Goal: Task Accomplishment & Management: Complete application form

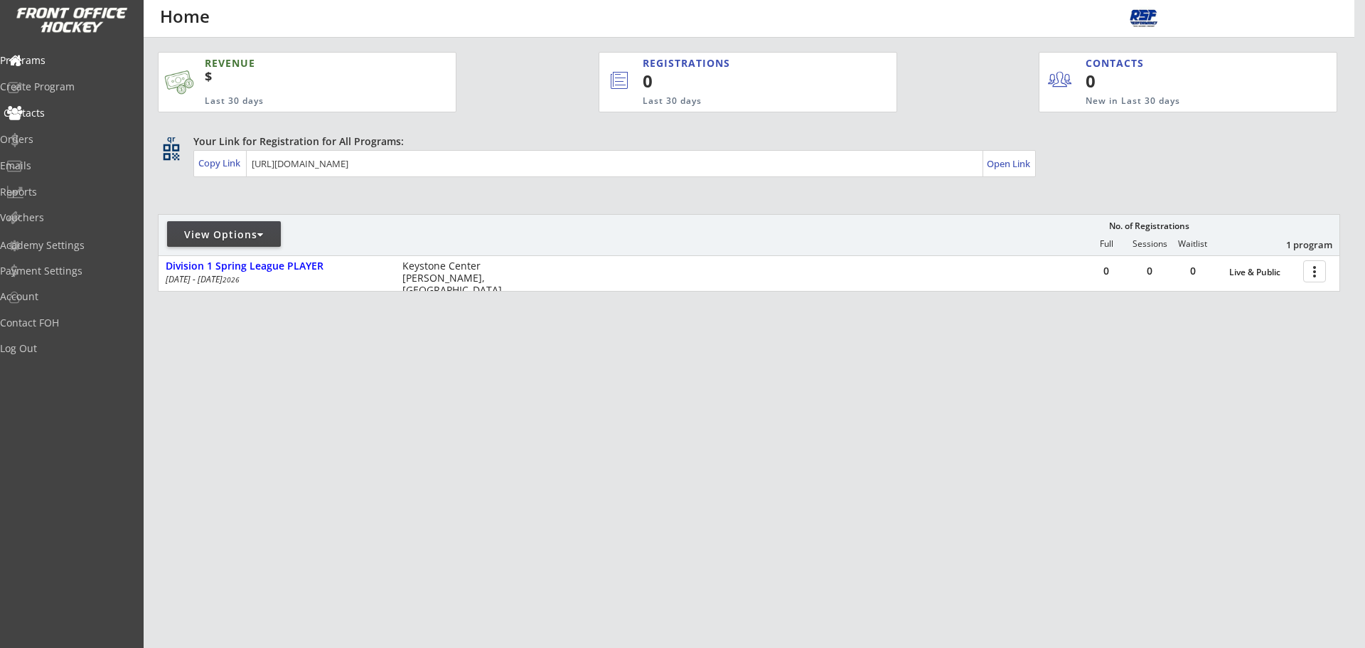
click at [58, 108] on div "Contacts" at bounding box center [68, 113] width 128 height 10
select select ""Players""
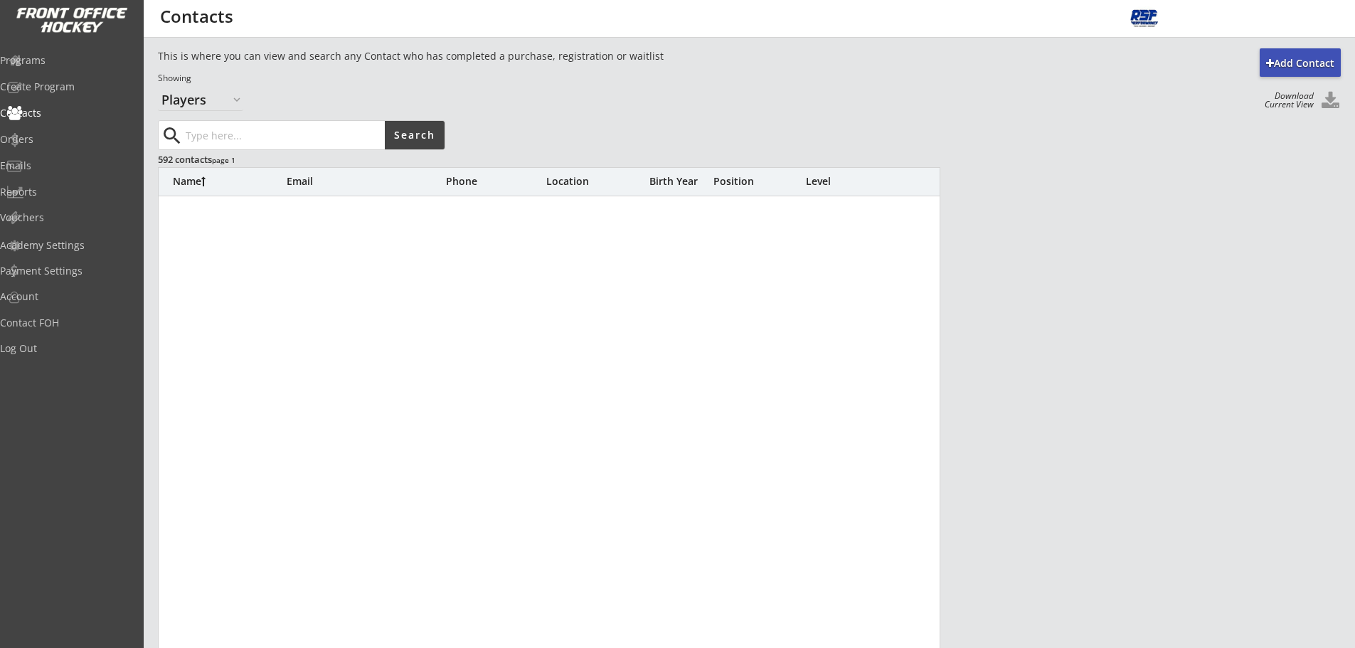
click at [216, 135] on input "input" at bounding box center [284, 135] width 202 height 28
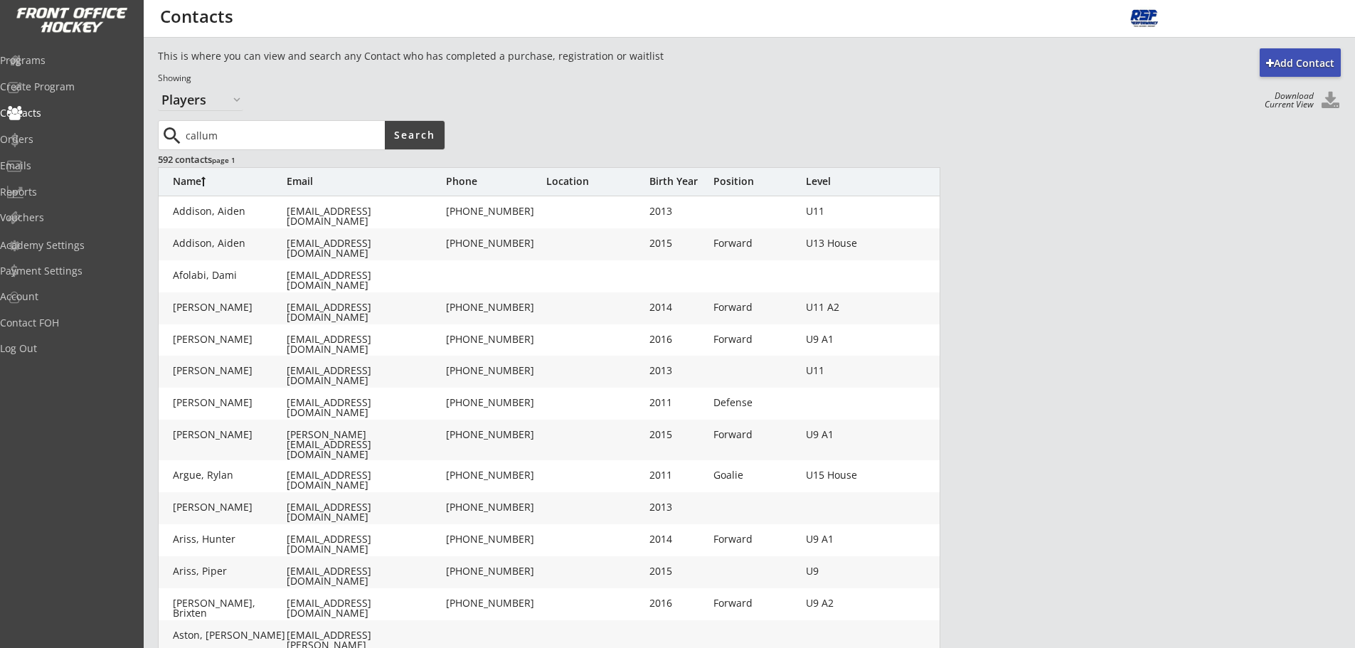
type input "callum"
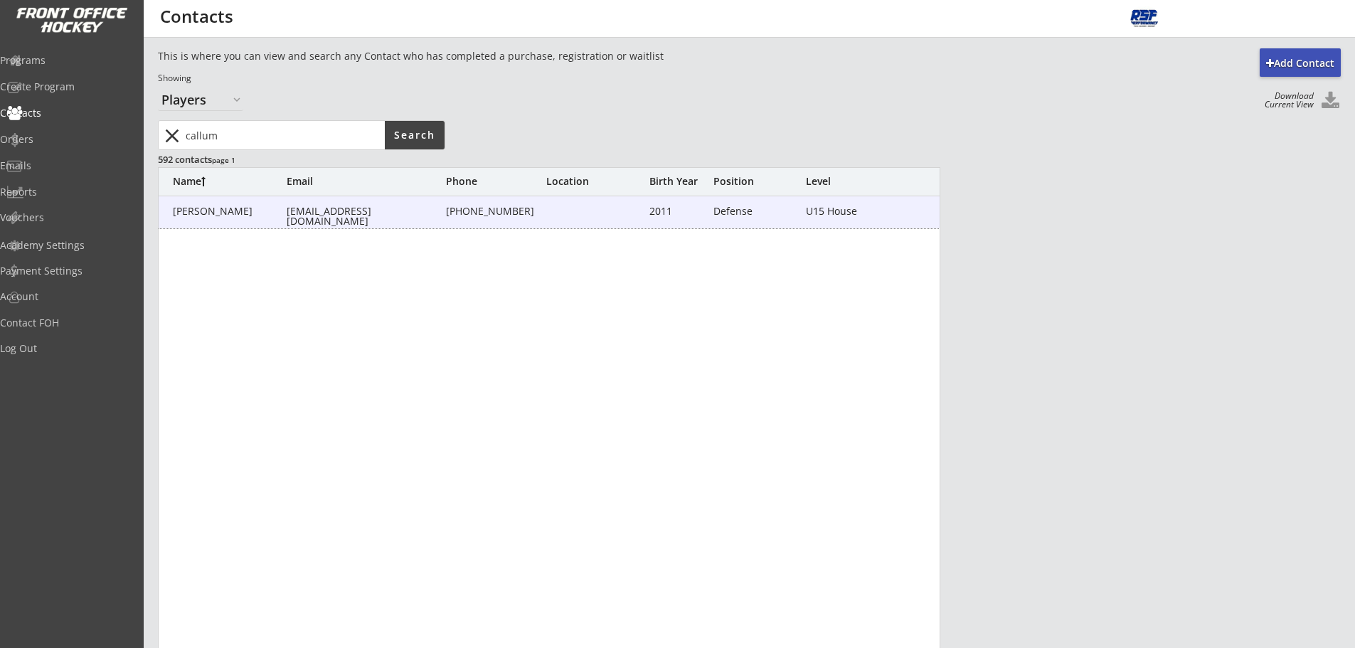
click at [220, 208] on div "[PERSON_NAME]" at bounding box center [230, 211] width 114 height 10
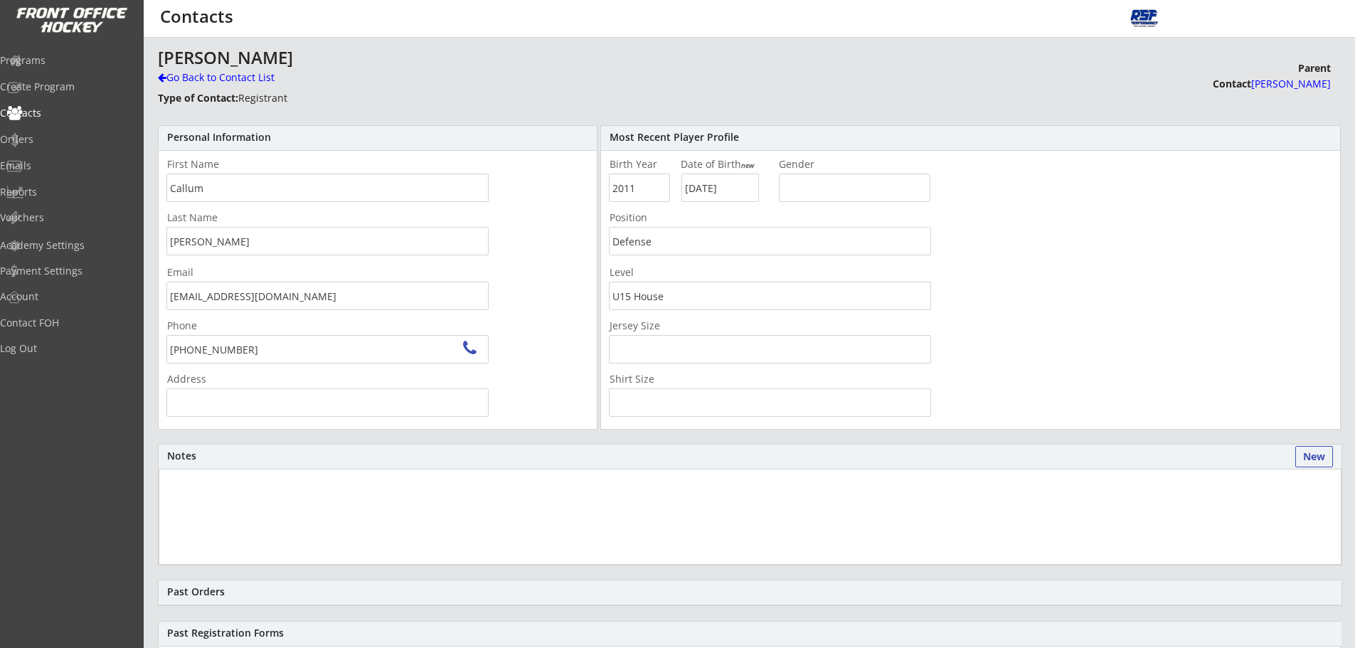
type input "[STREET_ADDRESS][PERSON_NAME]"
click at [59, 63] on div "Programs" at bounding box center [68, 60] width 128 height 10
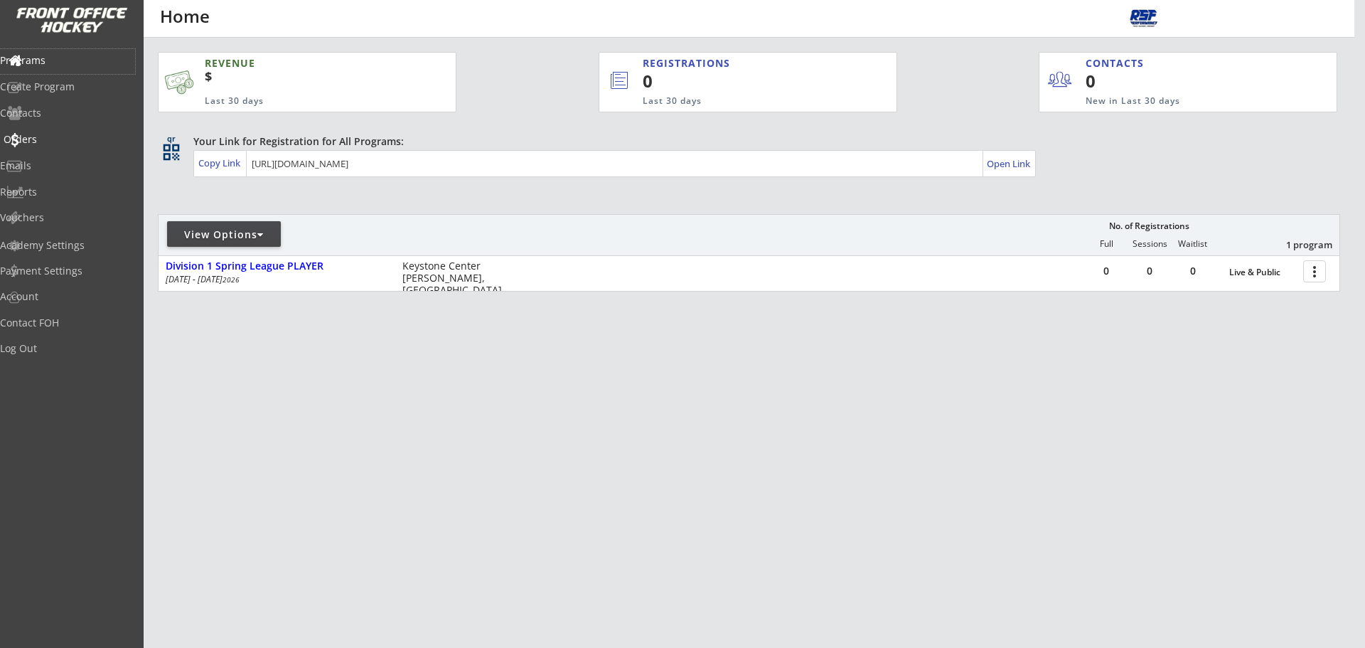
click at [65, 110] on div "Contacts" at bounding box center [67, 113] width 135 height 10
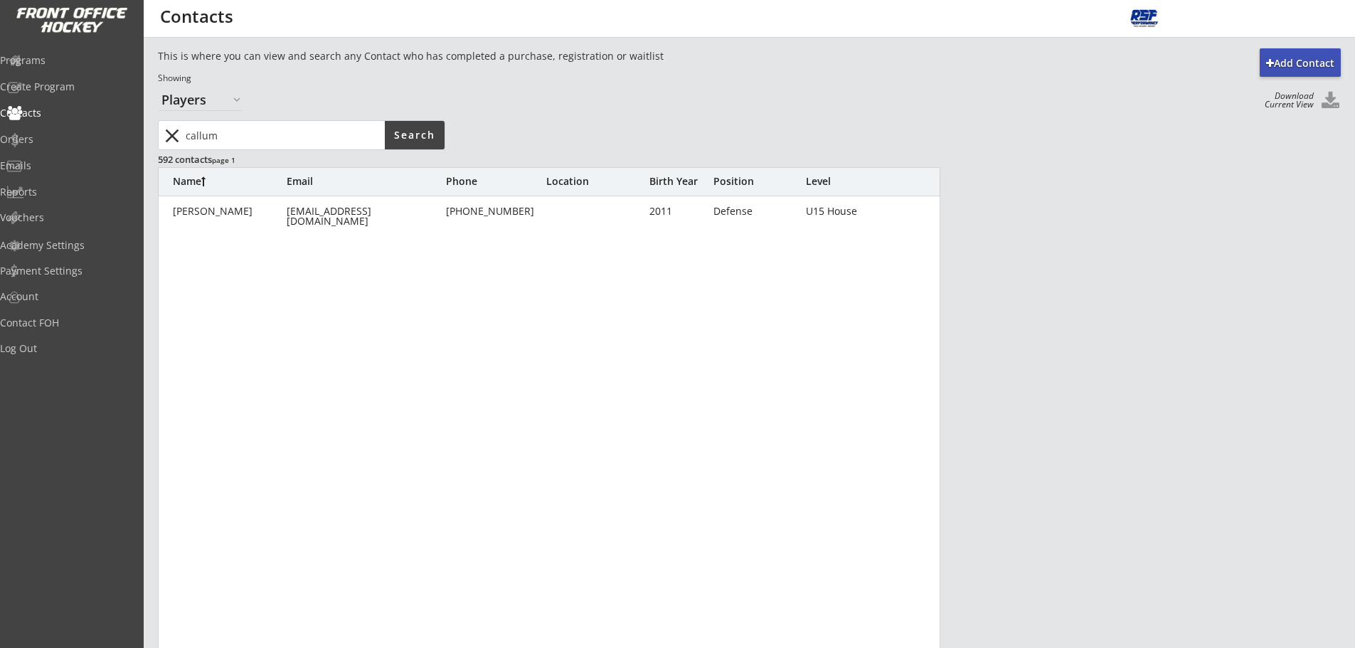
click at [164, 137] on button "close" at bounding box center [171, 135] width 23 height 23
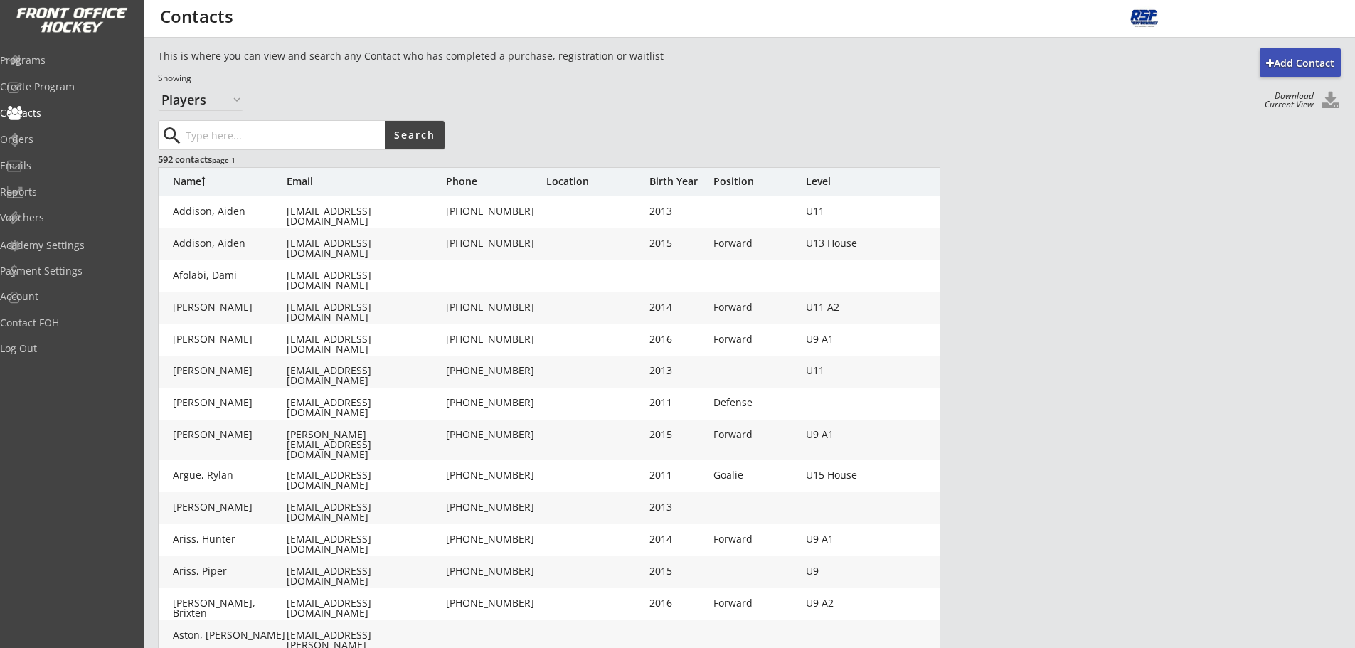
click at [292, 140] on input "input" at bounding box center [284, 135] width 202 height 28
type input "defence"
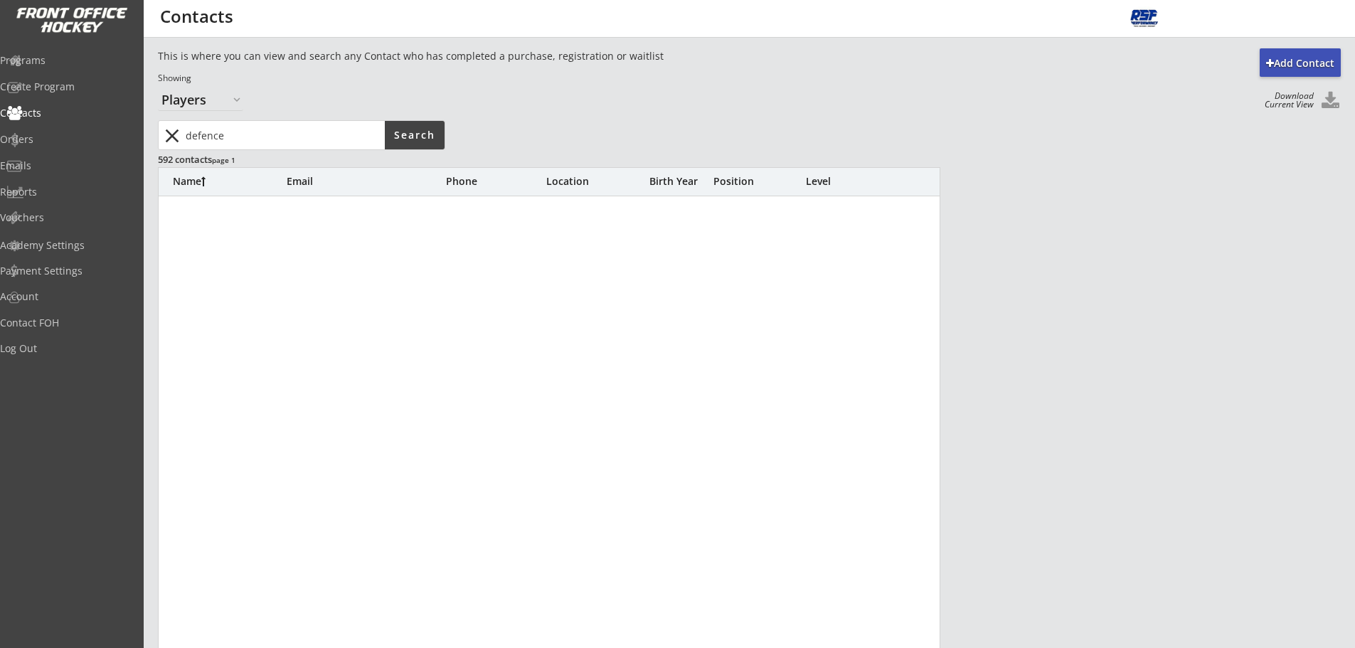
drag, startPoint x: 207, startPoint y: 143, endPoint x: 157, endPoint y: 143, distance: 49.8
click at [157, 143] on div "Add Contact This is where you can view and search any Contact who has completed…" at bounding box center [749, 478] width 1211 height 861
click at [171, 137] on button "close" at bounding box center [171, 135] width 23 height 23
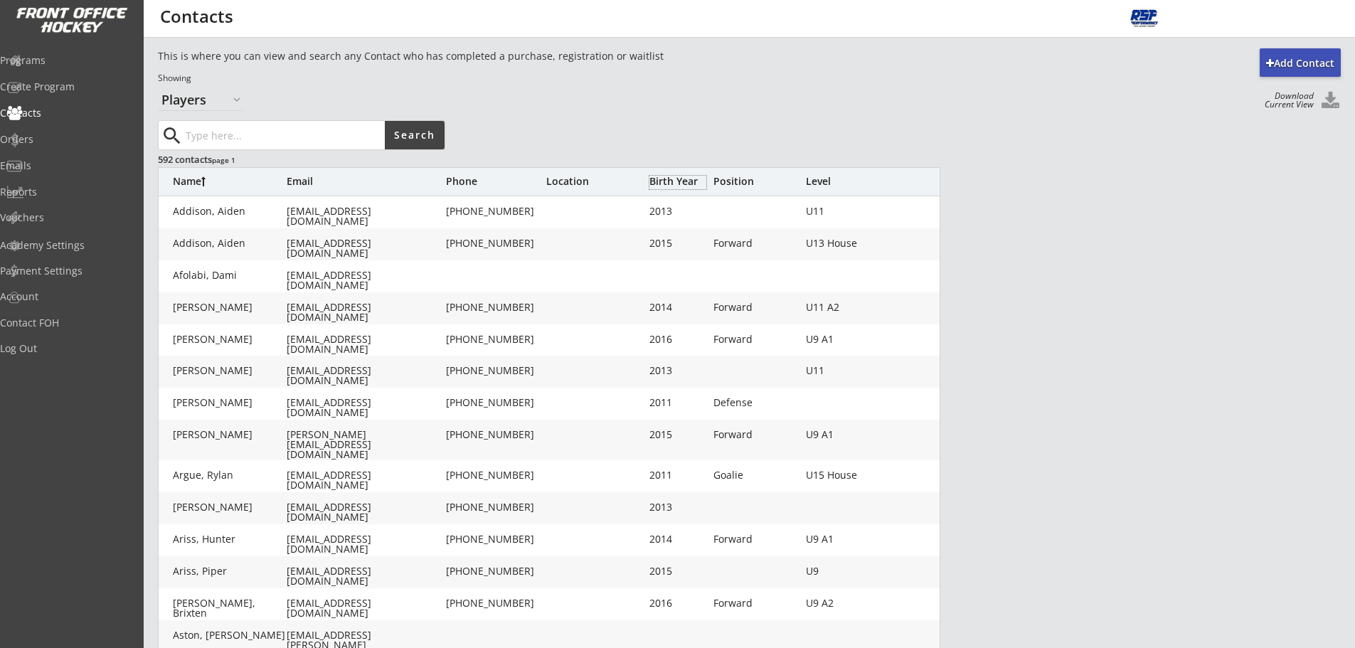
click at [681, 181] on div "Birth Year" at bounding box center [677, 181] width 57 height 10
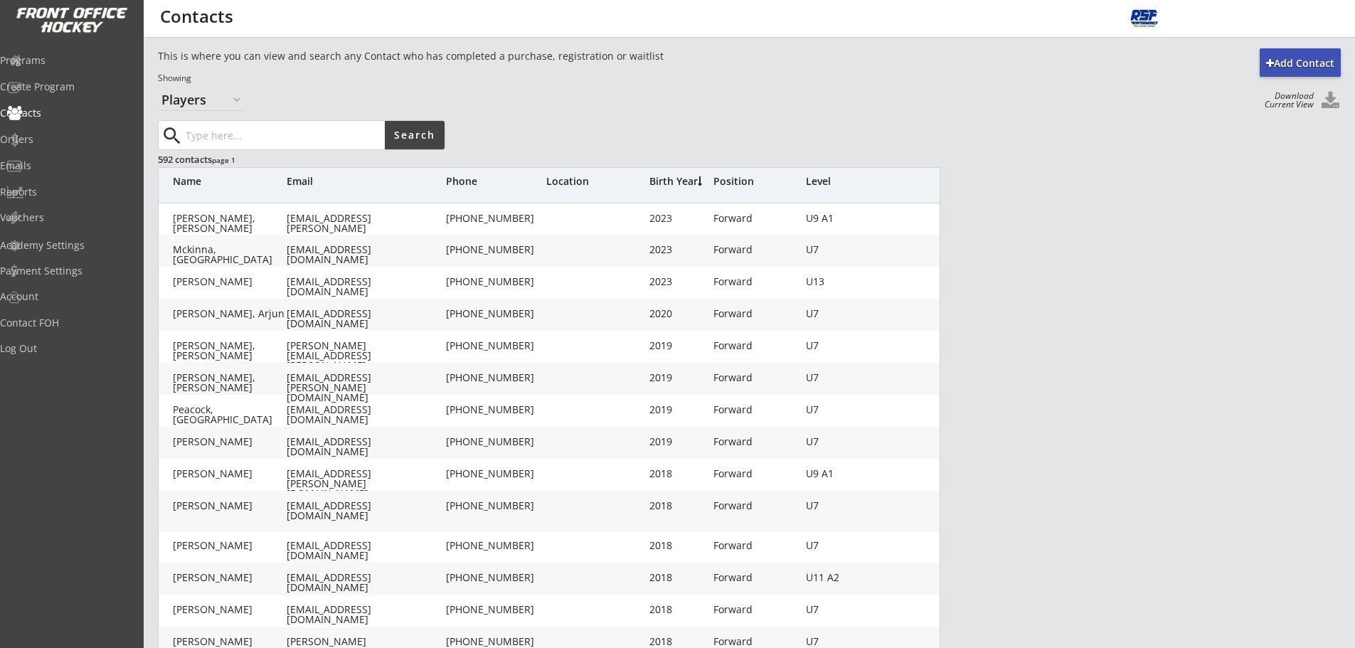
click at [681, 185] on div "Birth Year" at bounding box center [677, 181] width 57 height 10
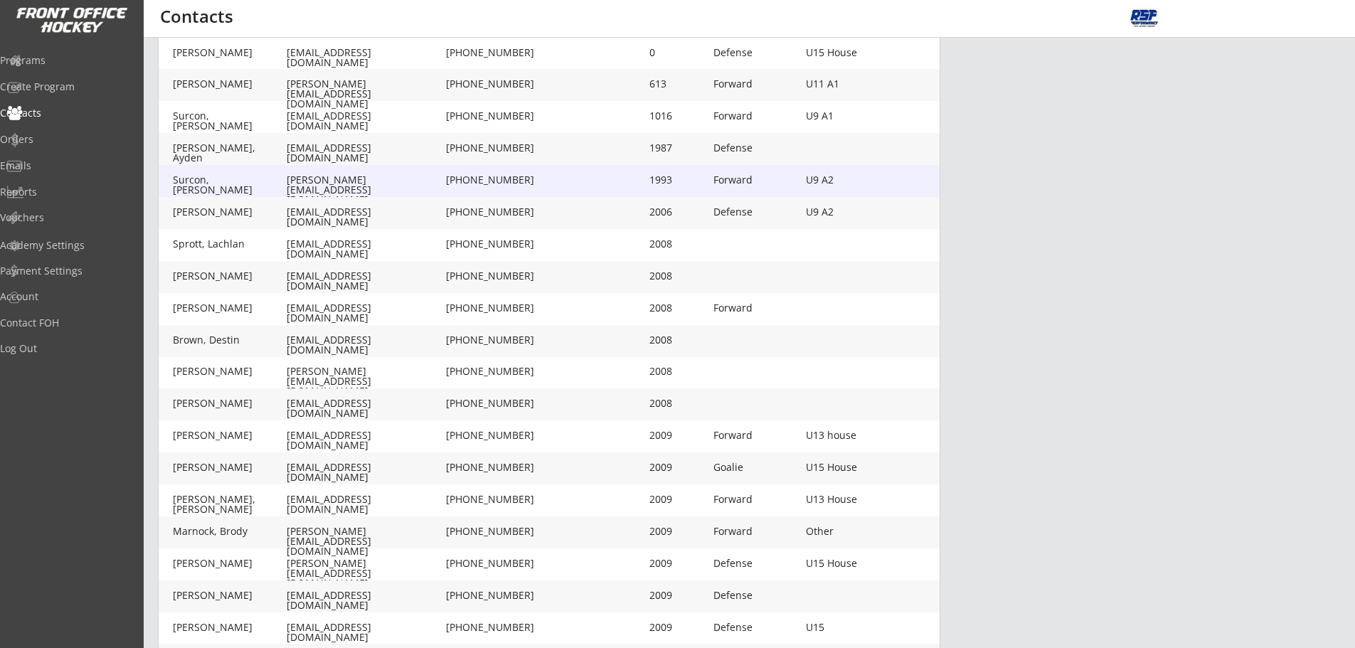
scroll to position [263, 0]
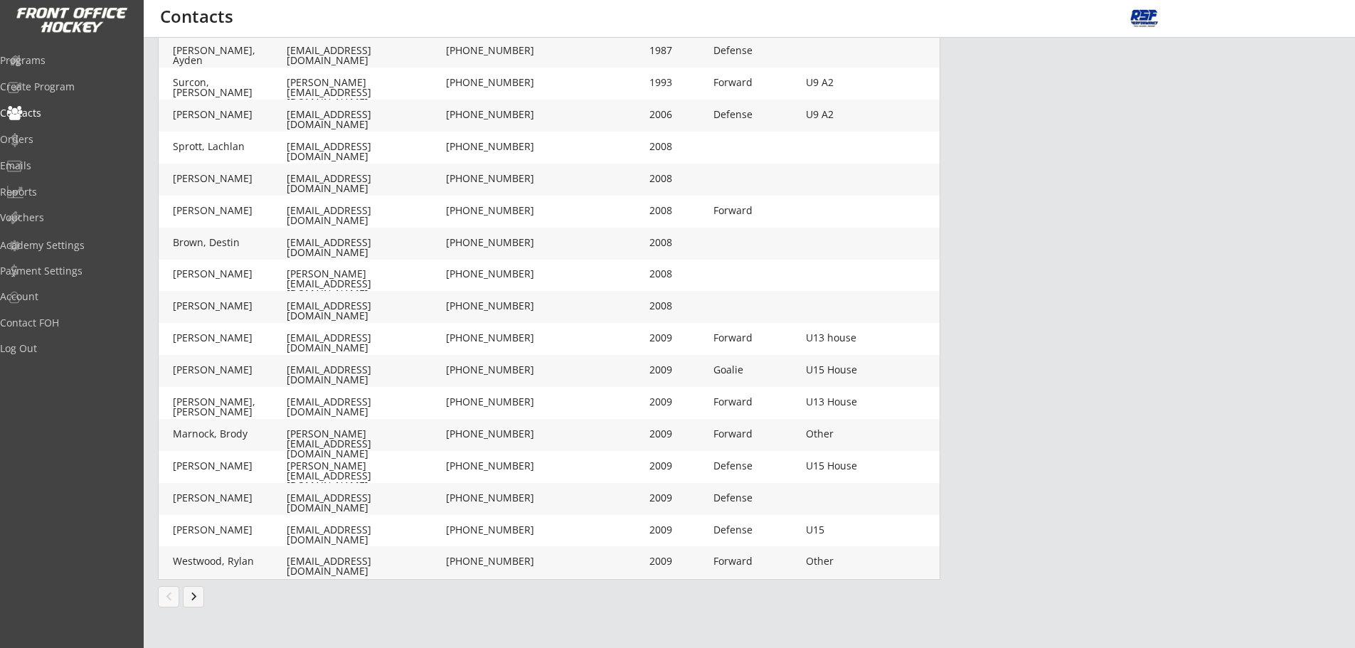
click at [201, 602] on button "keyboard_arrow_right" at bounding box center [193, 596] width 21 height 21
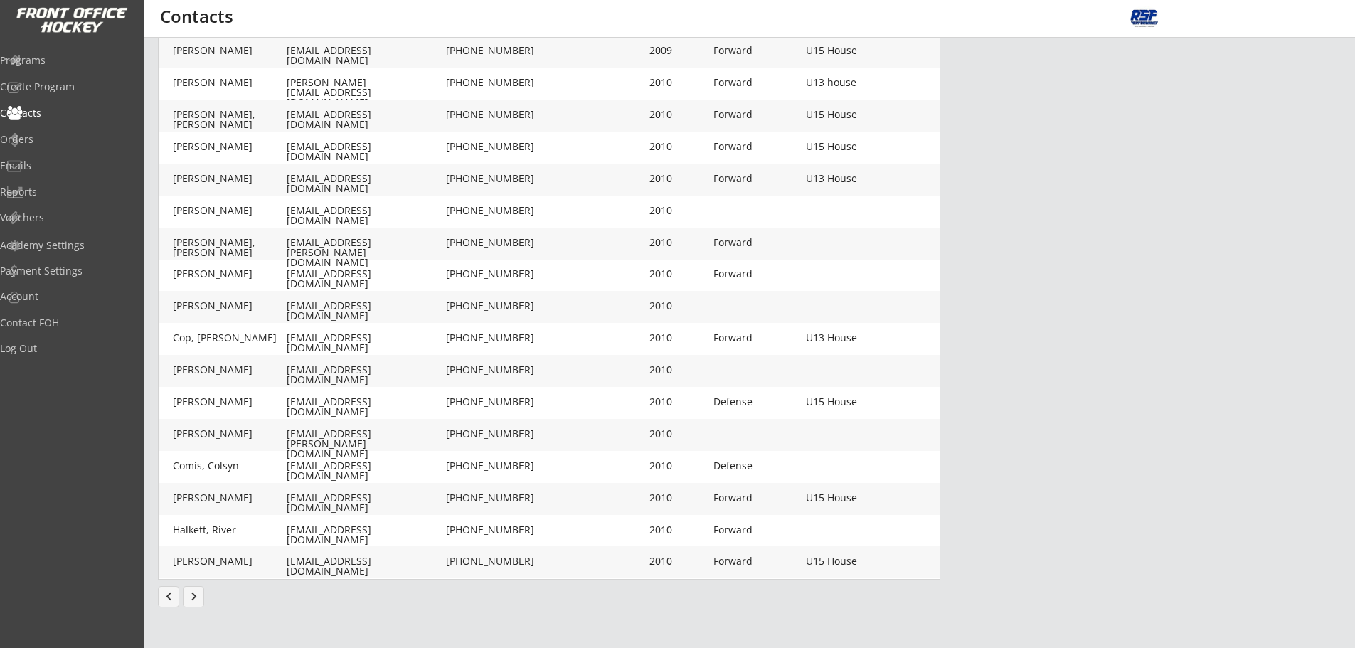
click at [200, 592] on button "keyboard_arrow_right" at bounding box center [193, 596] width 21 height 21
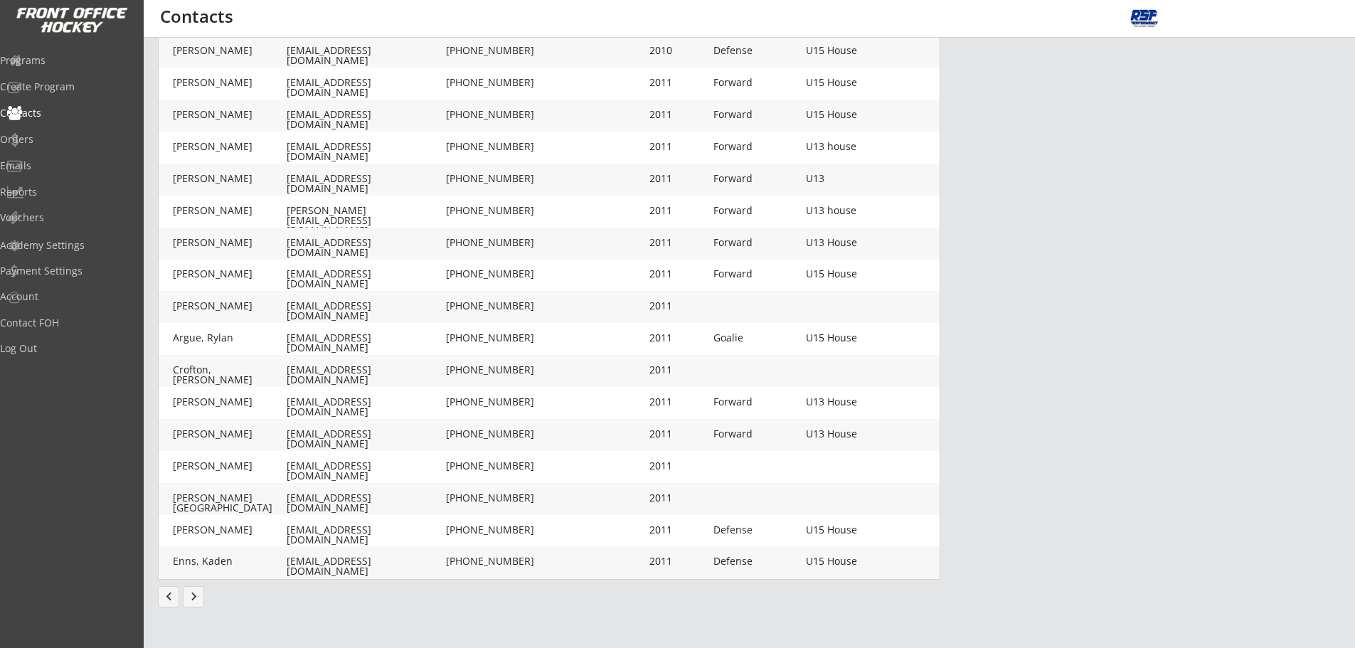
click at [193, 600] on button "keyboard_arrow_right" at bounding box center [193, 596] width 21 height 21
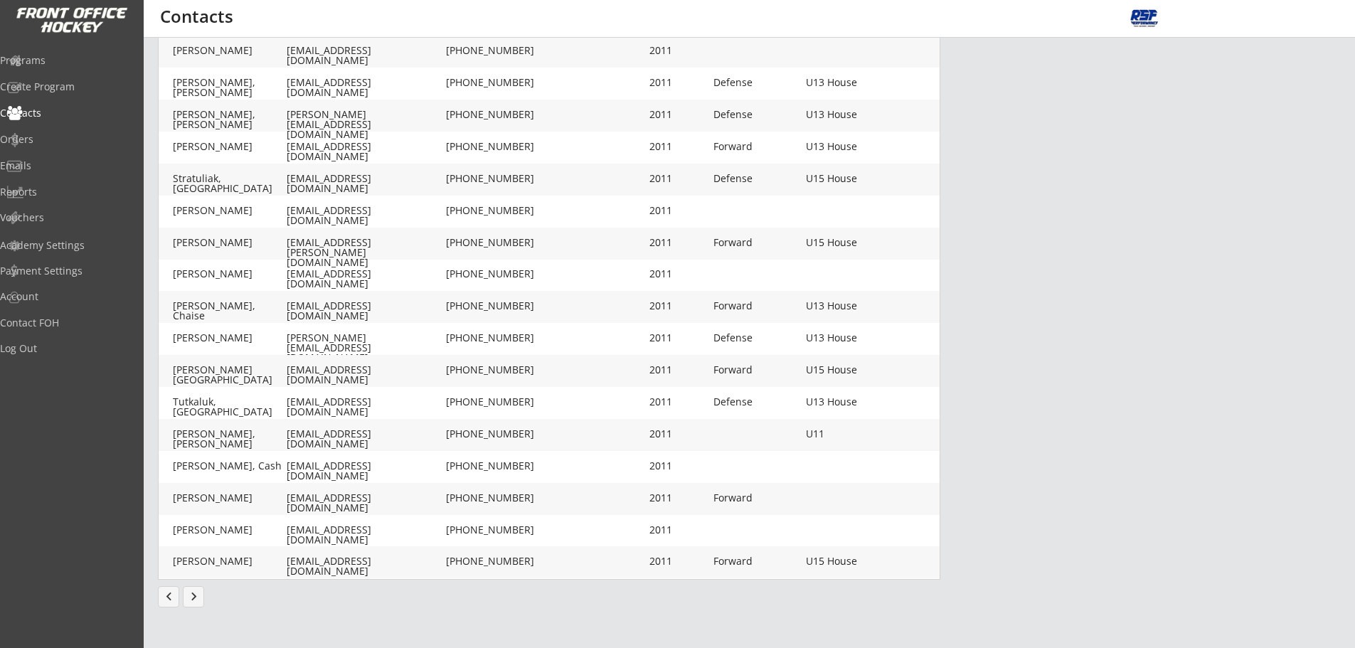
click at [200, 596] on button "keyboard_arrow_right" at bounding box center [193, 596] width 21 height 21
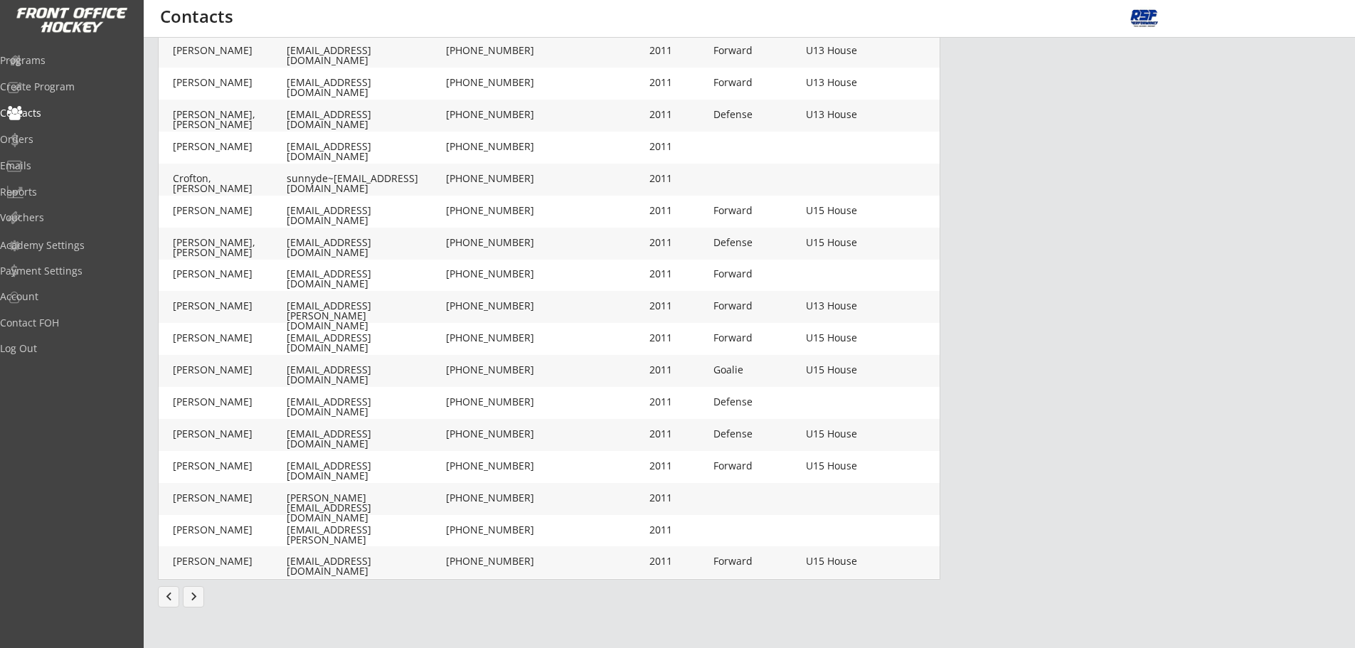
click at [198, 596] on button "keyboard_arrow_right" at bounding box center [193, 596] width 21 height 21
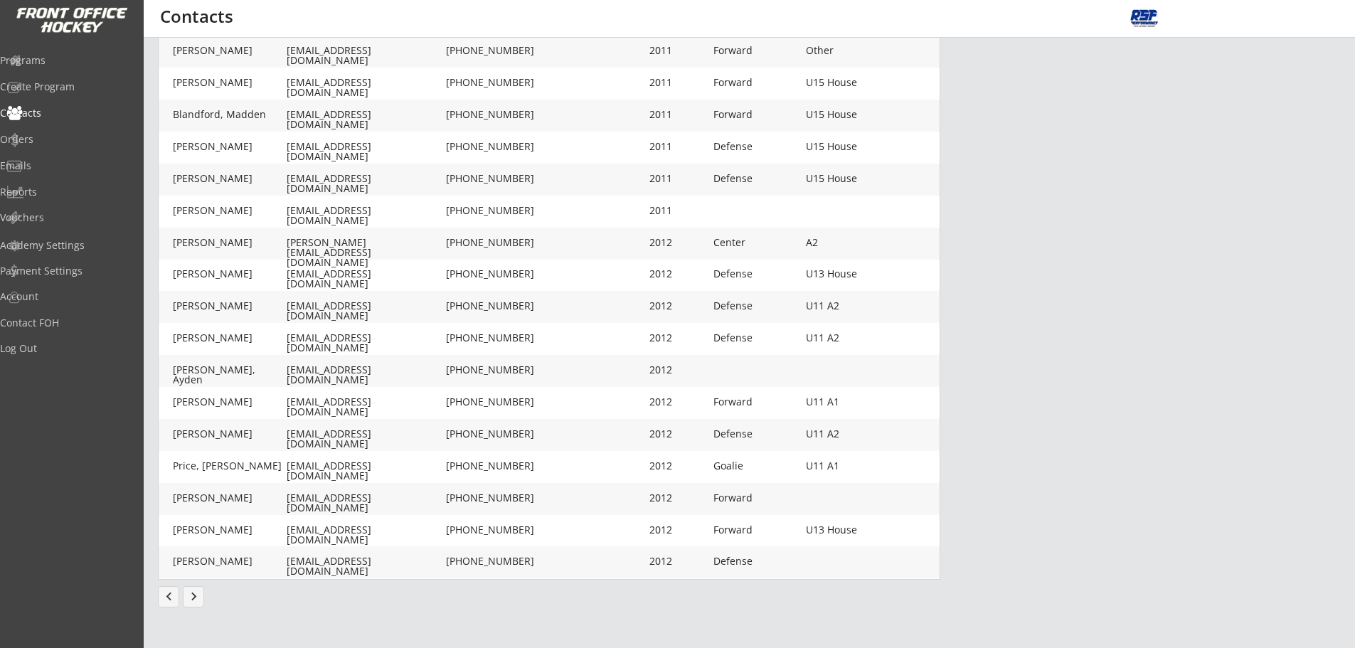
click at [193, 597] on button "keyboard_arrow_right" at bounding box center [193, 596] width 21 height 21
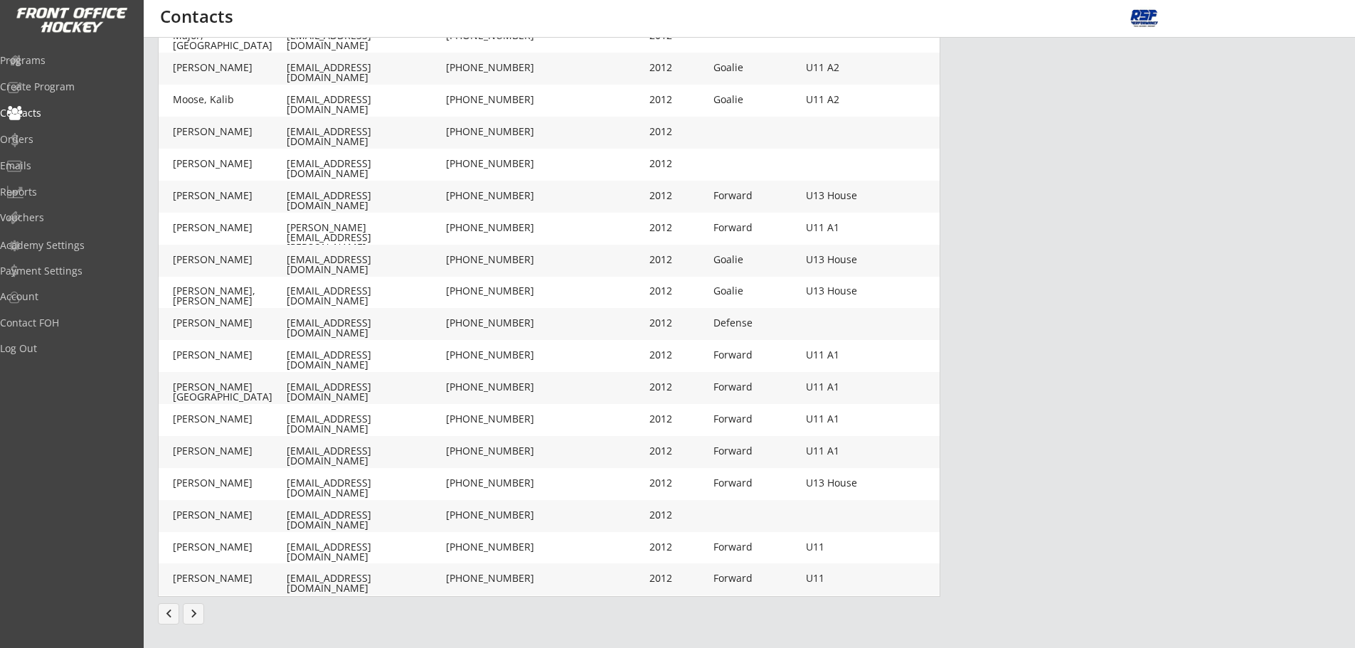
scroll to position [272, 0]
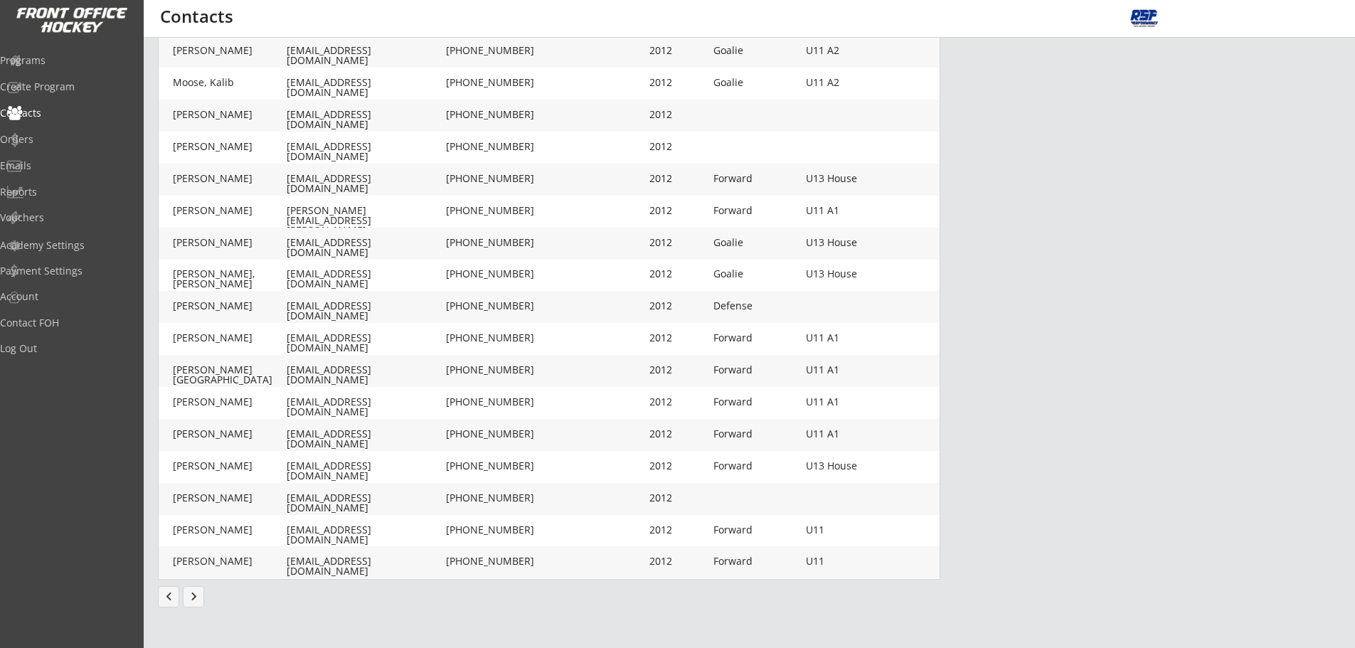
click at [193, 604] on button "keyboard_arrow_right" at bounding box center [193, 596] width 21 height 21
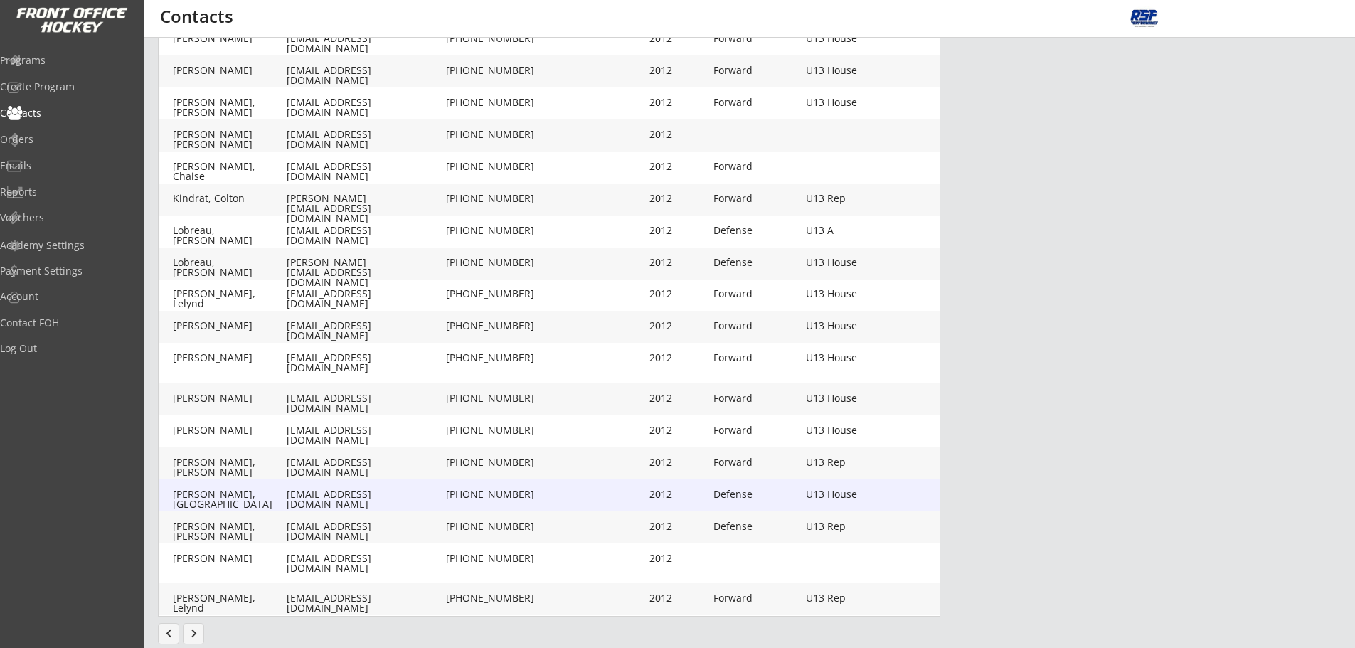
scroll to position [249, 0]
